Goal: Find specific page/section: Find specific page/section

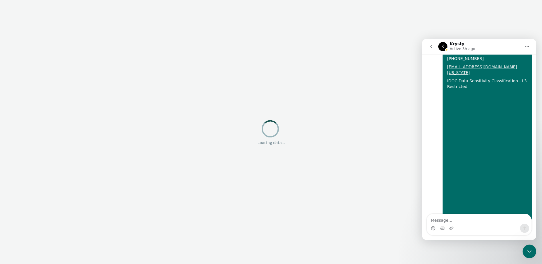
scroll to position [554, 0]
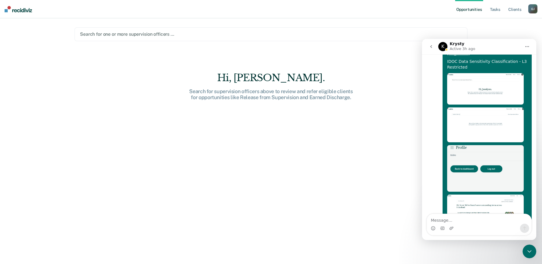
click at [179, 34] on div at bounding box center [271, 34] width 382 height 7
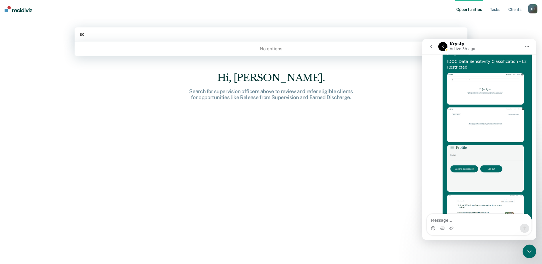
type input "sco"
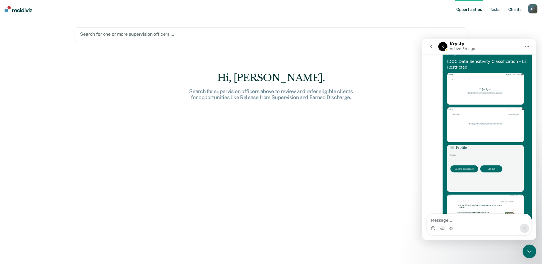
click at [513, 9] on link "Client s" at bounding box center [514, 9] width 15 height 18
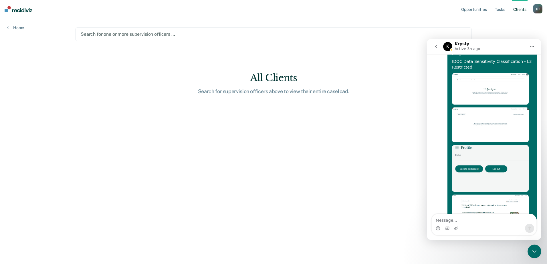
click at [297, 27] on main "Search for one or more supervision officers … All Clients Search for supervisio…" at bounding box center [273, 134] width 410 height 232
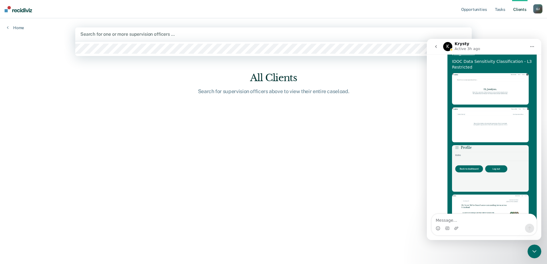
click at [296, 31] on div "Search for one or more supervision officers …" at bounding box center [273, 34] width 387 height 8
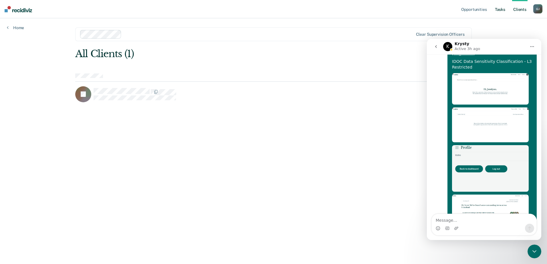
click at [501, 6] on link "Tasks" at bounding box center [499, 9] width 13 height 18
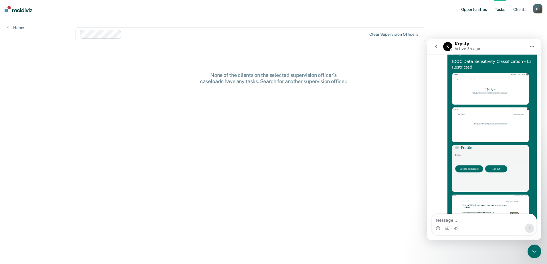
click at [478, 8] on link "Opportunities" at bounding box center [474, 9] width 28 height 18
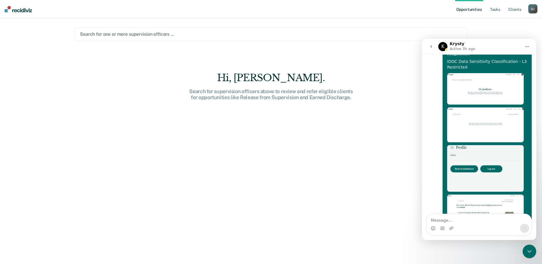
click at [267, 37] on div at bounding box center [271, 34] width 382 height 7
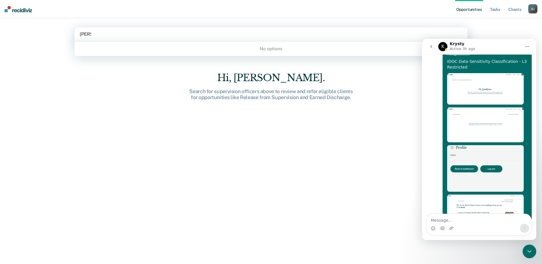
type input "scott"
click at [290, 31] on div at bounding box center [271, 34] width 383 height 7
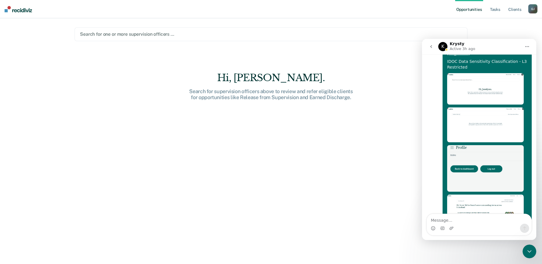
click at [292, 39] on div "Search for one or more supervision officers …" at bounding box center [271, 34] width 393 height 14
